Goal: Task Accomplishment & Management: Use online tool/utility

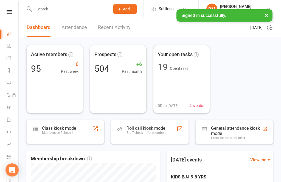
click at [245, 125] on div "General attendance kiosk mode Great for the front desk" at bounding box center [234, 132] width 78 height 24
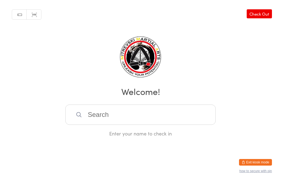
click at [35, 12] on link "Scanner input" at bounding box center [34, 15] width 15 height 10
type input "0048"
type input "0265"
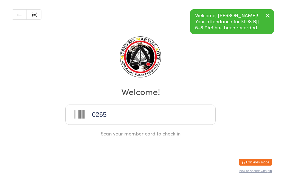
type input "0265"
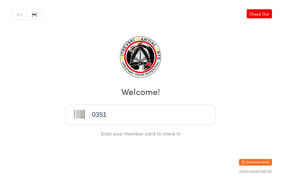
type input "0351"
type input "0280"
type input "0349"
type input "0320"
type input "0109"
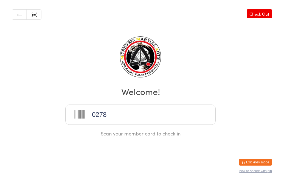
type input "0278"
type input "0284"
type input "0036"
type input "0313"
